Goal: Book appointment/travel/reservation

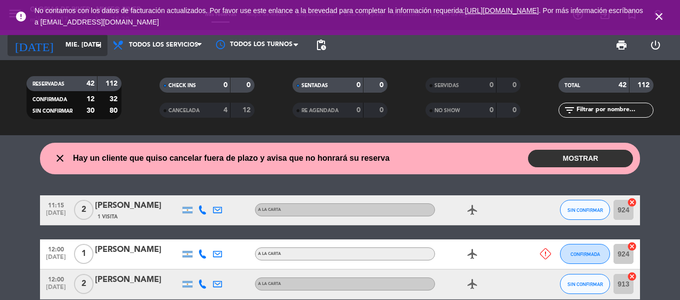
click at [95, 52] on input "mié. [DATE]" at bounding box center [103, 45] width 85 height 17
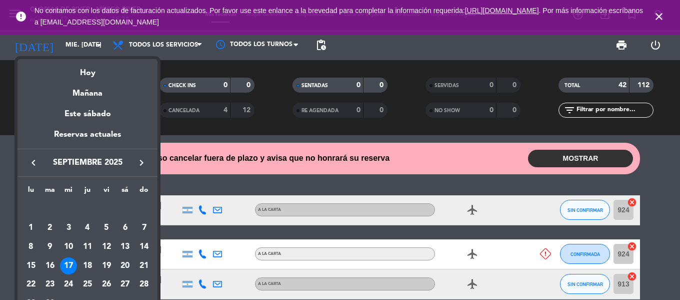
click at [0, 105] on div at bounding box center [340, 150] width 680 height 300
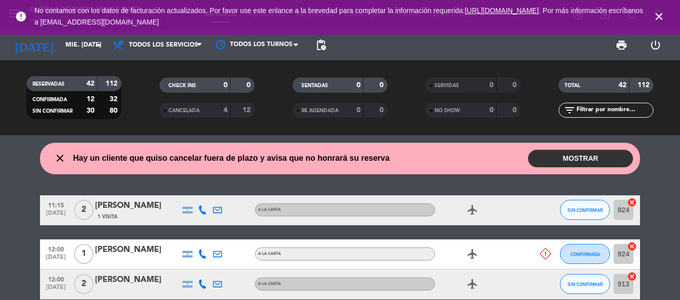
click at [653, 16] on span "close" at bounding box center [659, 16] width 27 height 27
click at [657, 14] on icon "close" at bounding box center [659, 17] width 12 height 12
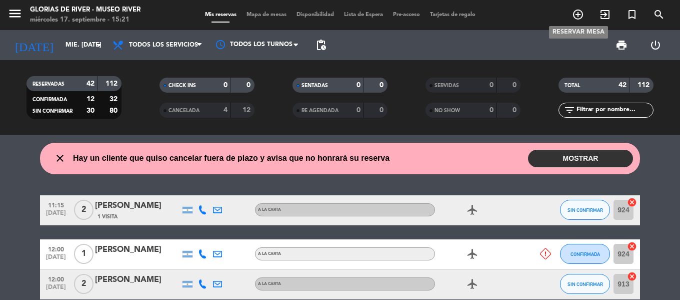
click at [581, 12] on icon "add_circle_outline" at bounding box center [578, 15] width 12 height 12
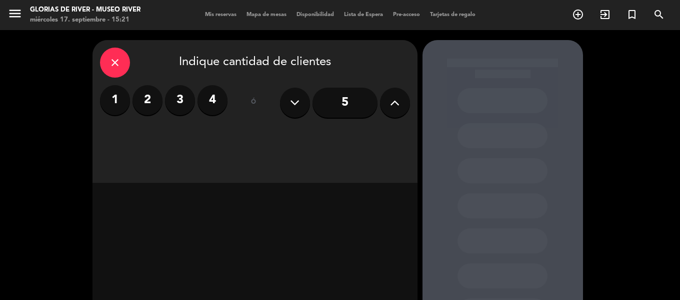
click at [394, 108] on icon at bounding box center [395, 102] width 10 height 15
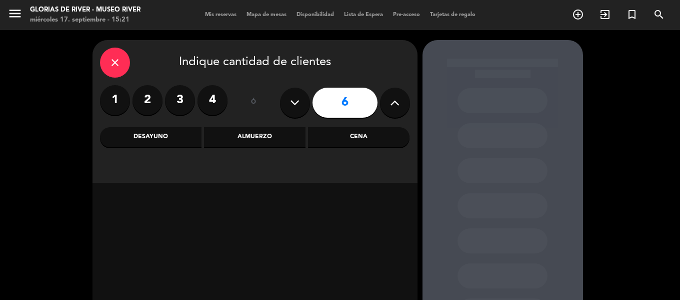
click at [394, 108] on icon at bounding box center [395, 102] width 10 height 15
click at [283, 101] on button at bounding box center [295, 103] width 30 height 30
type input "6"
click at [349, 139] on div "Cena" at bounding box center [359, 137] width 102 height 20
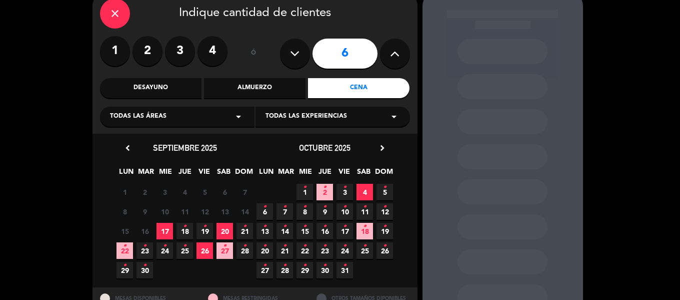
scroll to position [89, 0]
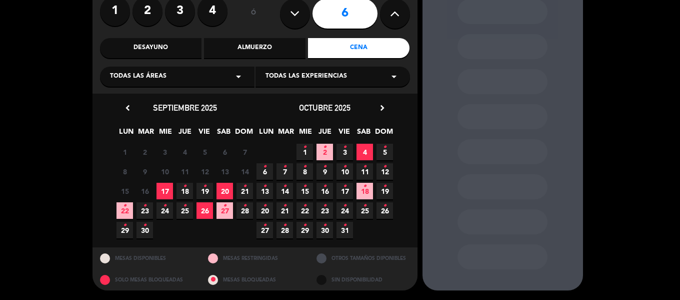
click at [167, 187] on span "17" at bounding box center [165, 191] width 17 height 17
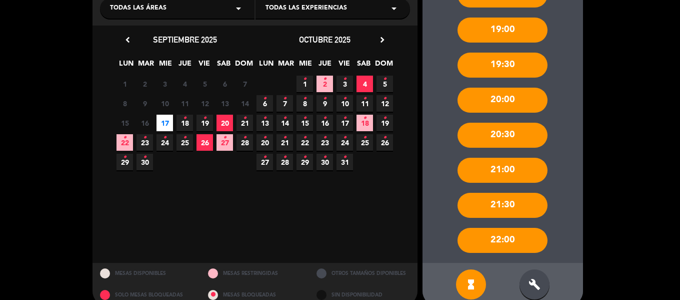
scroll to position [173, 0]
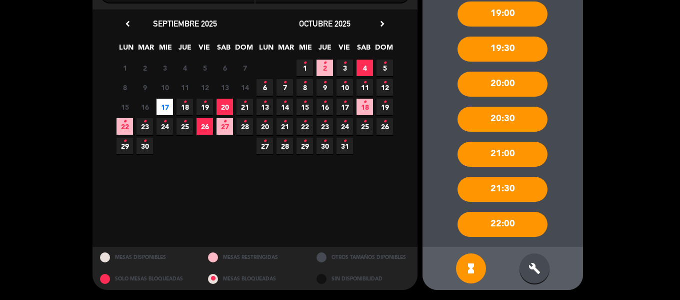
click at [537, 263] on icon "build" at bounding box center [535, 268] width 12 height 12
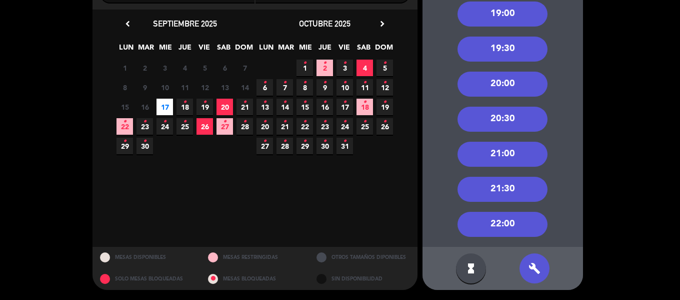
click at [503, 228] on div "22:00" at bounding box center [503, 224] width 90 height 25
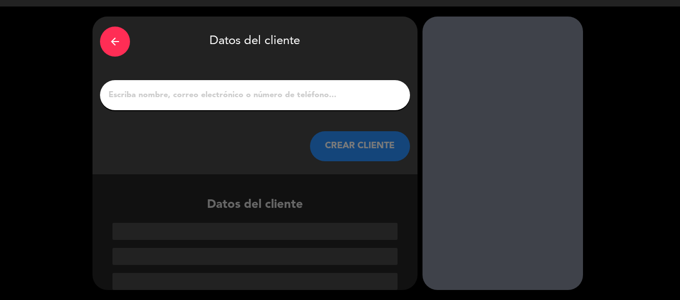
click at [246, 96] on input "1" at bounding box center [255, 95] width 295 height 14
click at [205, 100] on input "1" at bounding box center [255, 95] width 295 height 14
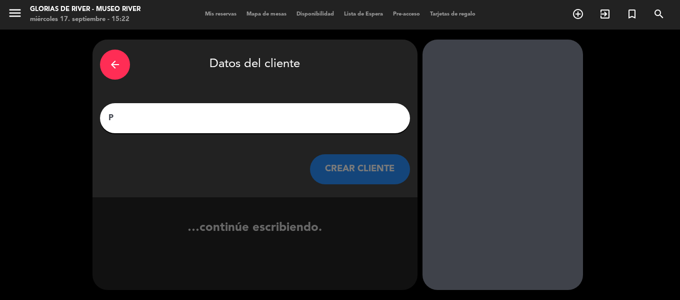
scroll to position [1, 0]
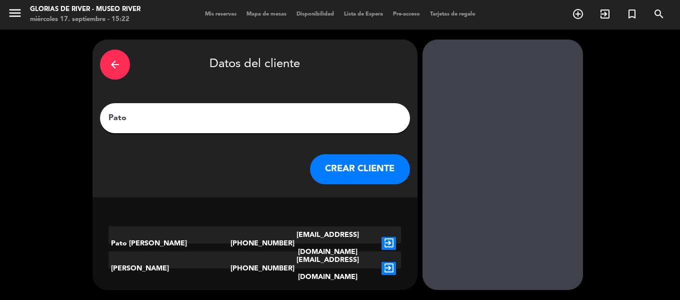
type input "Pato"
click at [353, 172] on button "CREAR CLIENTE" at bounding box center [360, 169] width 100 height 30
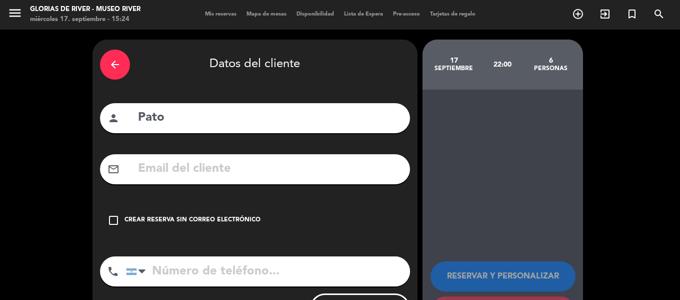
click at [197, 121] on input "Pato" at bounding box center [270, 118] width 266 height 21
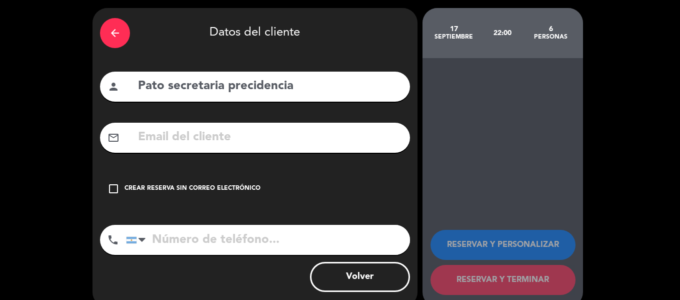
scroll to position [49, 0]
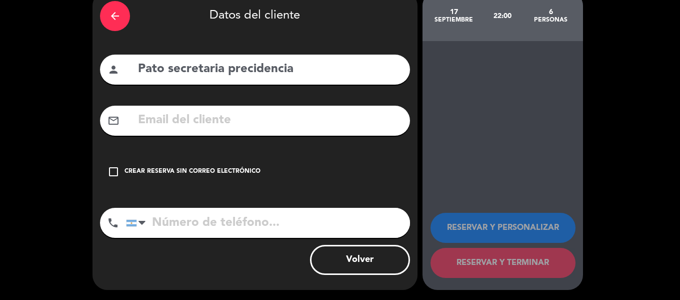
type input "Pato secretaria precidencia"
click at [111, 174] on icon "check_box_outline_blank" at bounding box center [114, 172] width 12 height 12
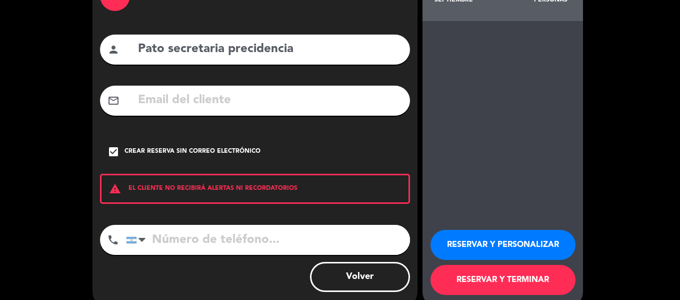
scroll to position [86, 0]
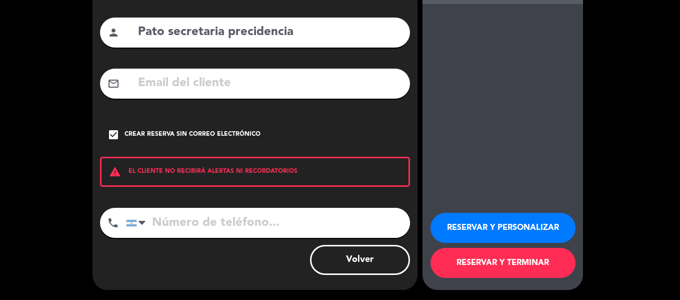
click at [489, 230] on button "RESERVAR Y PERSONALIZAR" at bounding box center [503, 228] width 145 height 30
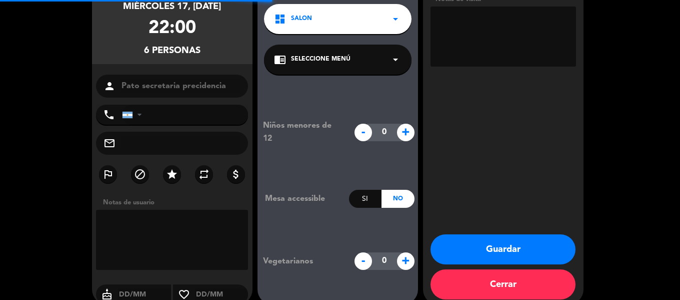
scroll to position [40, 0]
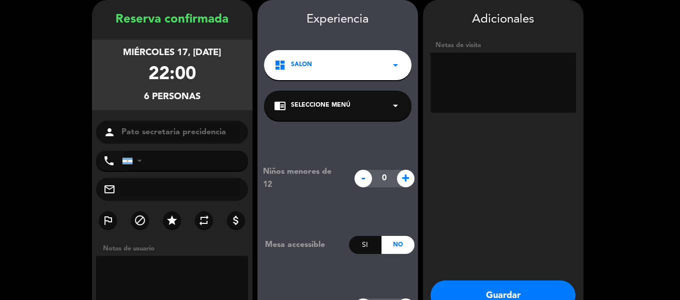
click at [485, 65] on textarea at bounding box center [504, 83] width 146 height 60
click at [473, 82] on textarea at bounding box center [504, 83] width 146 height 60
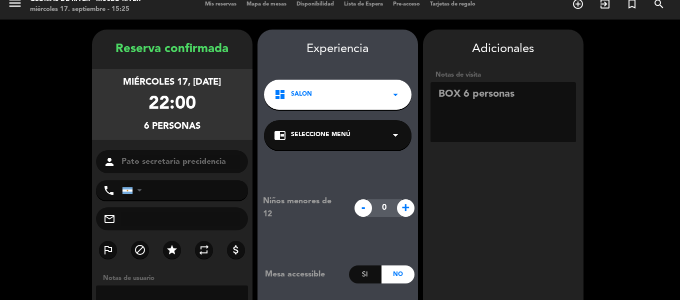
scroll to position [1, 0]
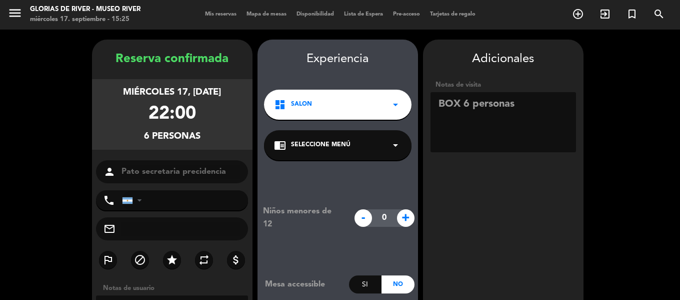
click at [524, 110] on textarea at bounding box center [504, 122] width 146 height 60
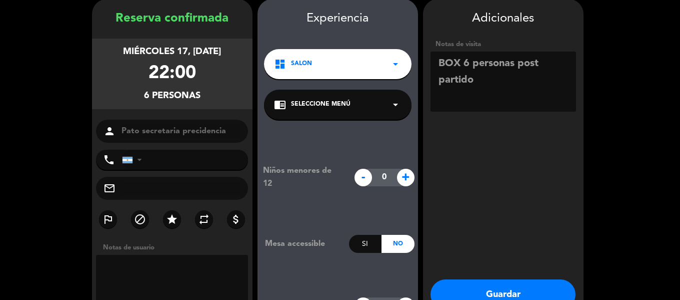
scroll to position [101, 0]
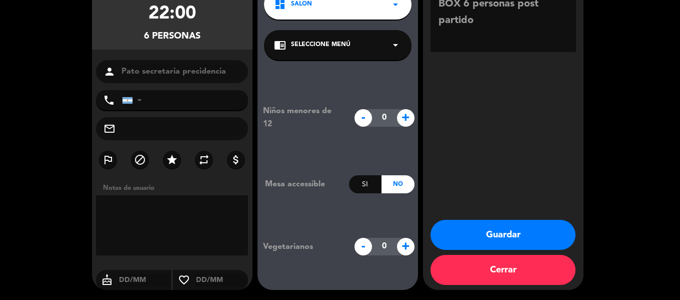
type textarea "BOX 6 personas post partido"
click at [515, 228] on button "Guardar" at bounding box center [503, 235] width 145 height 30
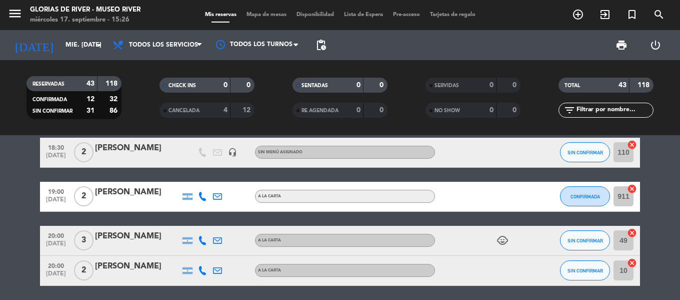
scroll to position [300, 0]
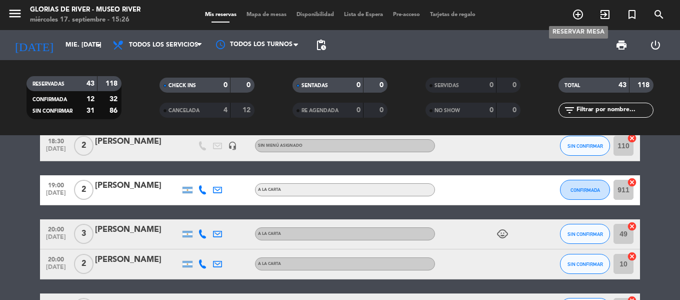
click at [573, 17] on icon "add_circle_outline" at bounding box center [578, 15] width 12 height 12
